Goal: Task Accomplishment & Management: Use online tool/utility

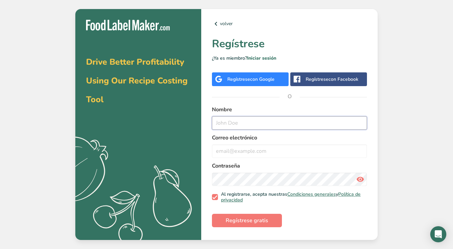
click at [356, 127] on input "text" at bounding box center [289, 122] width 155 height 13
type input "[PERSON_NAME]"
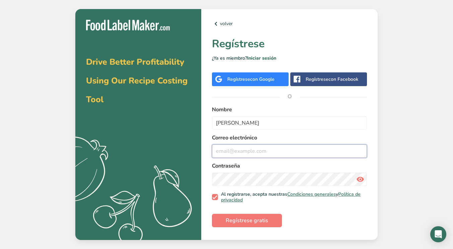
click at [341, 147] on input "email" at bounding box center [289, 150] width 155 height 13
type input "[EMAIL_ADDRESS][DOMAIN_NAME]"
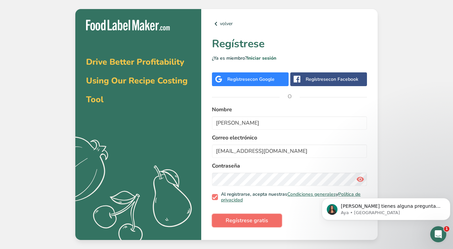
click at [261, 224] on span "Regístrese gratis" at bounding box center [247, 220] width 43 height 8
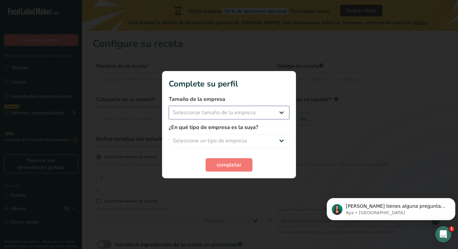
click at [227, 110] on select "Seleccionar tamaño de la empresa Menos de 10 empleados De 10 a 50 empleados De …" at bounding box center [229, 112] width 121 height 13
select select "4"
click at [169, 106] on select "Seleccionar tamaño de la empresa Menos de 10 empleados De 10 a 50 empleados De …" at bounding box center [229, 112] width 121 height 13
click at [235, 138] on select "Seleccione un tipo de empresa Fabricante de alimentos envasados Restaurante y c…" at bounding box center [229, 140] width 121 height 13
click at [169, 134] on select "Seleccione un tipo de empresa Fabricante de alimentos envasados Restaurante y c…" at bounding box center [229, 140] width 121 height 13
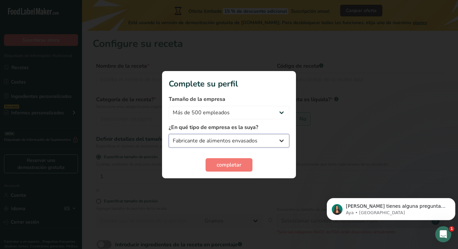
click at [233, 141] on select "Fabricante de alimentos envasados Restaurante y cafetería [GEOGRAPHIC_DATA] Emp…" at bounding box center [229, 140] width 121 height 13
click at [169, 134] on select "Fabricante de alimentos envasados Restaurante y cafetería [GEOGRAPHIC_DATA] Emp…" at bounding box center [229, 140] width 121 height 13
click at [215, 140] on select "Fabricante de alimentos envasados Restaurante y cafetería [GEOGRAPHIC_DATA] Emp…" at bounding box center [229, 140] width 121 height 13
select select "8"
click at [169, 134] on select "Fabricante de alimentos envasados Restaurante y cafetería [GEOGRAPHIC_DATA] Emp…" at bounding box center [229, 140] width 121 height 13
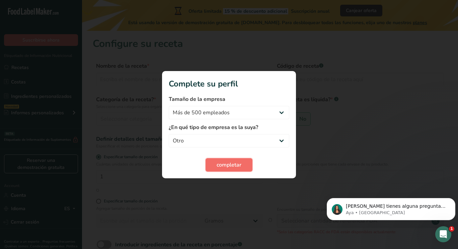
click at [224, 161] on span "completar" at bounding box center [229, 165] width 25 height 8
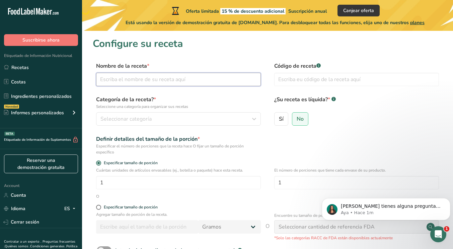
click at [181, 78] on input "text" at bounding box center [178, 79] width 165 height 13
type input "Prueba"
click at [284, 79] on input "text" at bounding box center [356, 79] width 165 height 13
type input "1"
click at [281, 122] on label "Sí" at bounding box center [281, 118] width 14 height 13
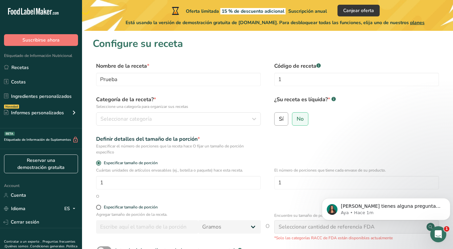
click at [279, 121] on input "Sí" at bounding box center [277, 119] width 4 height 4
radio input "true"
radio input "false"
select select "22"
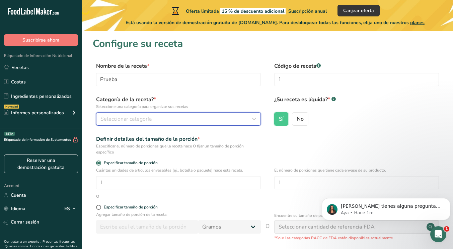
click at [193, 120] on div "Seleccionar categoría" at bounding box center [177, 119] width 152 height 8
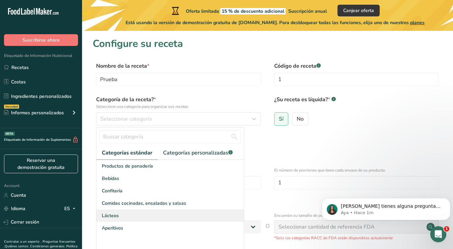
click at [111, 217] on span "Lácteos" at bounding box center [110, 215] width 17 height 7
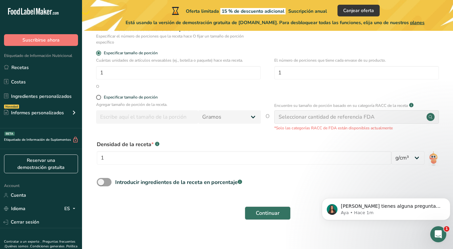
scroll to position [117, 0]
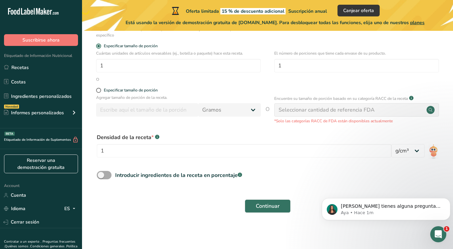
click at [110, 175] on span at bounding box center [104, 175] width 15 height 8
click at [101, 175] on input "Introducir ingredientes de la receta en porcentaje .a-a{fill:#347362;}.b-a{fill…" at bounding box center [99, 175] width 4 height 4
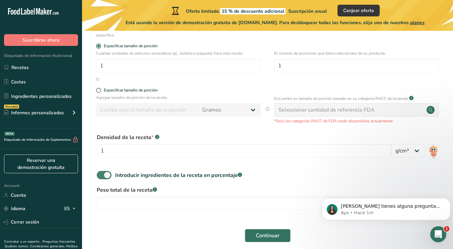
click at [102, 174] on span at bounding box center [104, 175] width 15 height 8
click at [101, 174] on input "Introducir ingredientes de la receta en porcentaje .a-a{fill:#347362;}.b-a{fill…" at bounding box center [99, 175] width 4 height 4
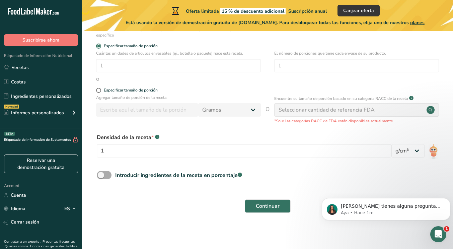
click at [240, 175] on icon at bounding box center [240, 175] width 0 height 2
click at [101, 175] on input "Introducir ingredientes de la receta en porcentaje .a-a{fill:#347362;}.b-a{fill…" at bounding box center [99, 175] width 4 height 4
checkbox input "true"
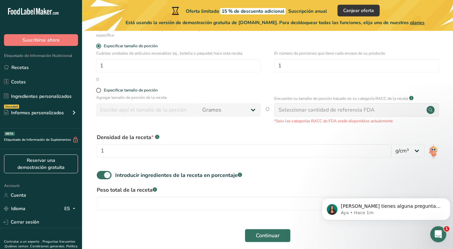
click at [249, 190] on label "Peso total de la receta .a-a{fill:#347362;}.b-a{fill:#fff;}" at bounding box center [268, 190] width 342 height 8
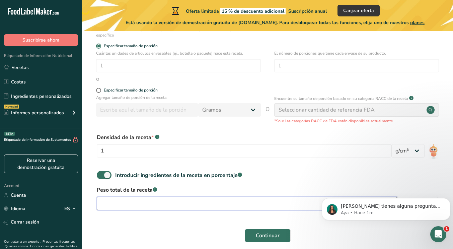
click at [238, 206] on input "number" at bounding box center [247, 203] width 300 height 13
type input "125"
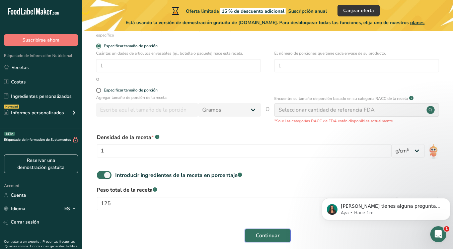
click at [263, 233] on span "Continuar" at bounding box center [268, 236] width 24 height 8
